Goal: Navigation & Orientation: Find specific page/section

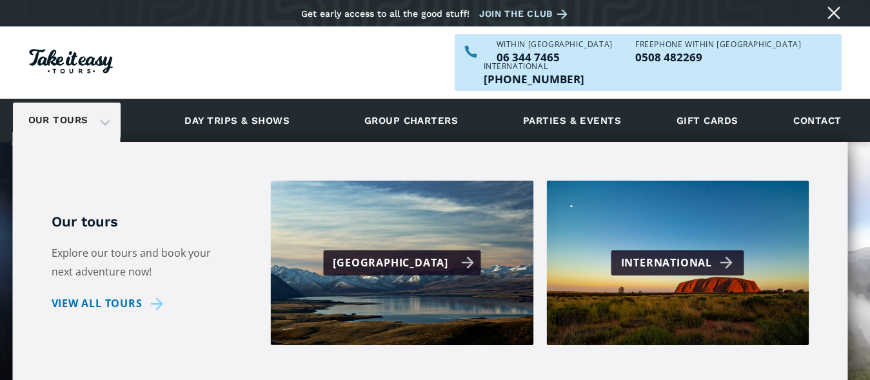
click at [364, 253] on div "[GEOGRAPHIC_DATA]" at bounding box center [403, 262] width 141 height 19
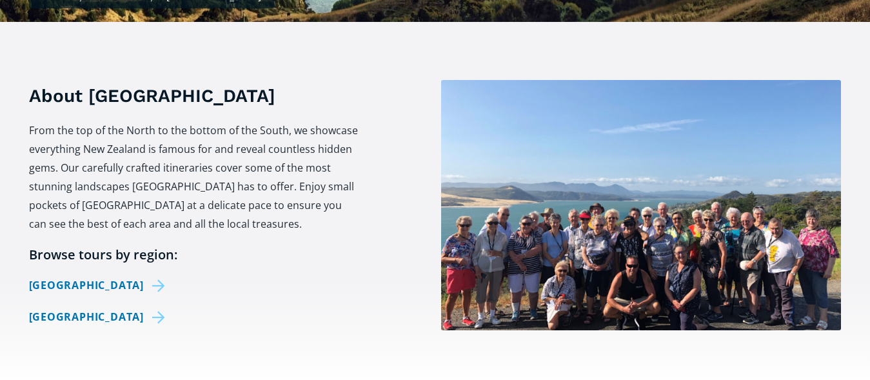
scroll to position [461, 0]
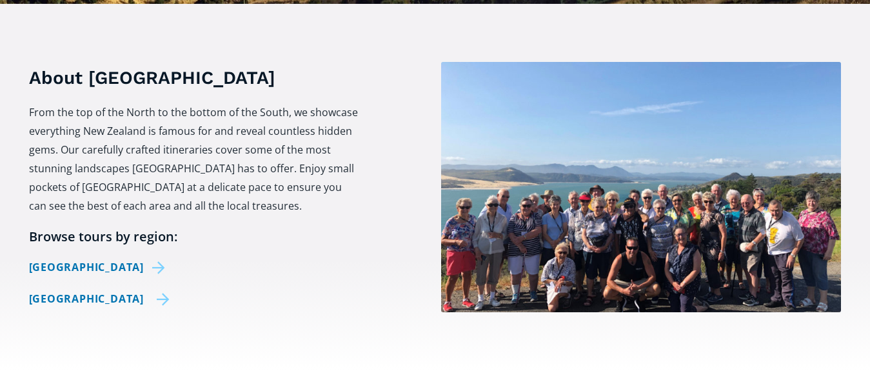
click at [108, 290] on link "[GEOGRAPHIC_DATA]" at bounding box center [99, 299] width 141 height 19
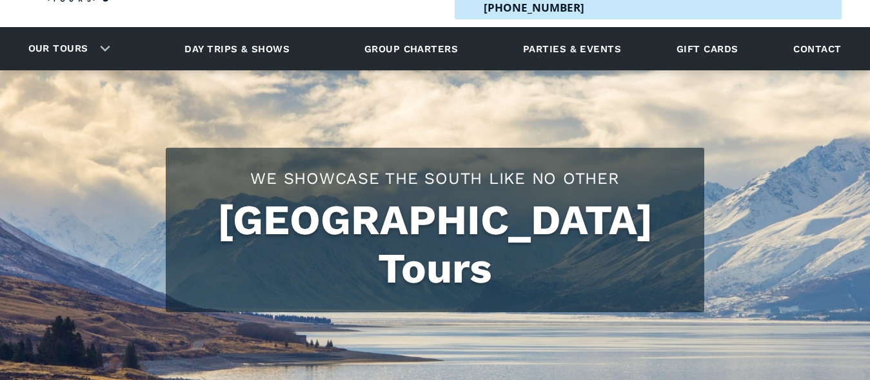
scroll to position [66, 0]
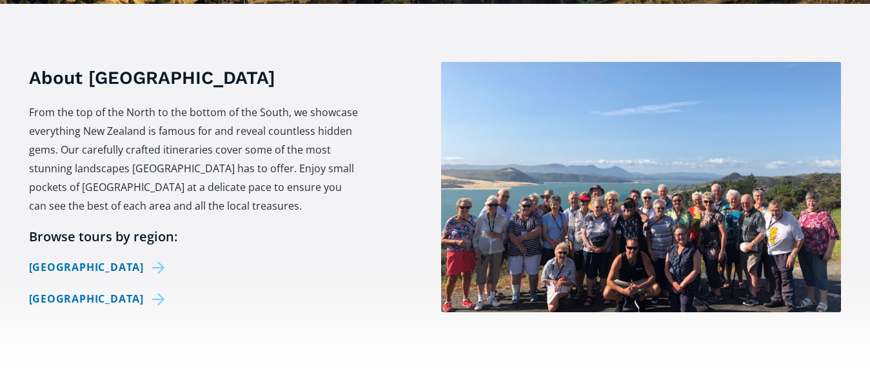
scroll to position [461, 0]
